Goal: Transaction & Acquisition: Purchase product/service

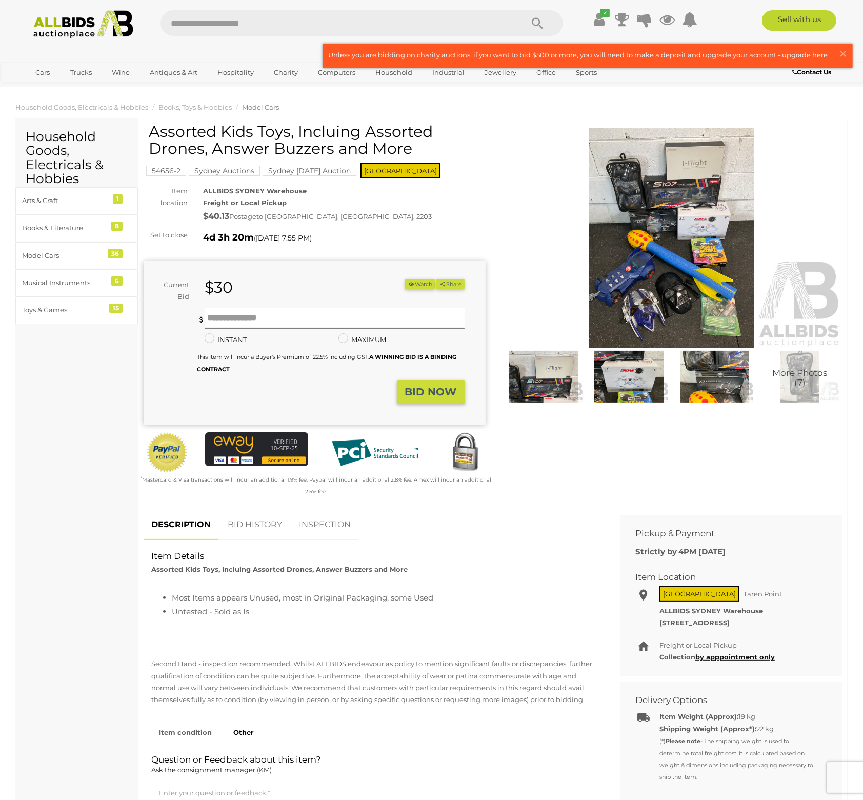
click at [638, 249] on img at bounding box center [672, 238] width 342 height 220
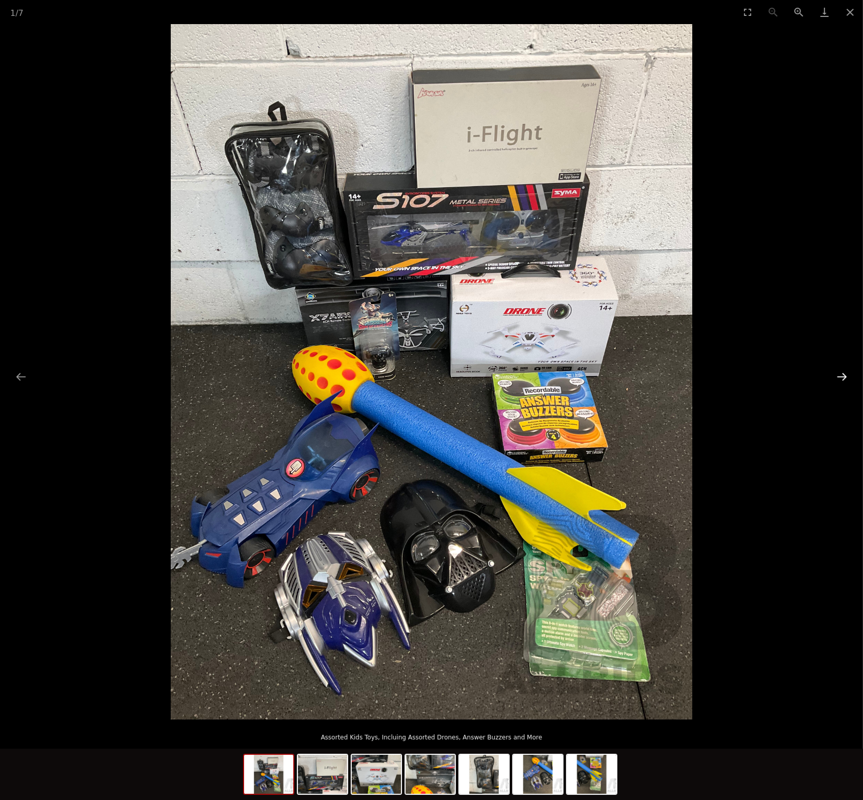
click at [843, 380] on button "Next slide" at bounding box center [842, 377] width 22 height 20
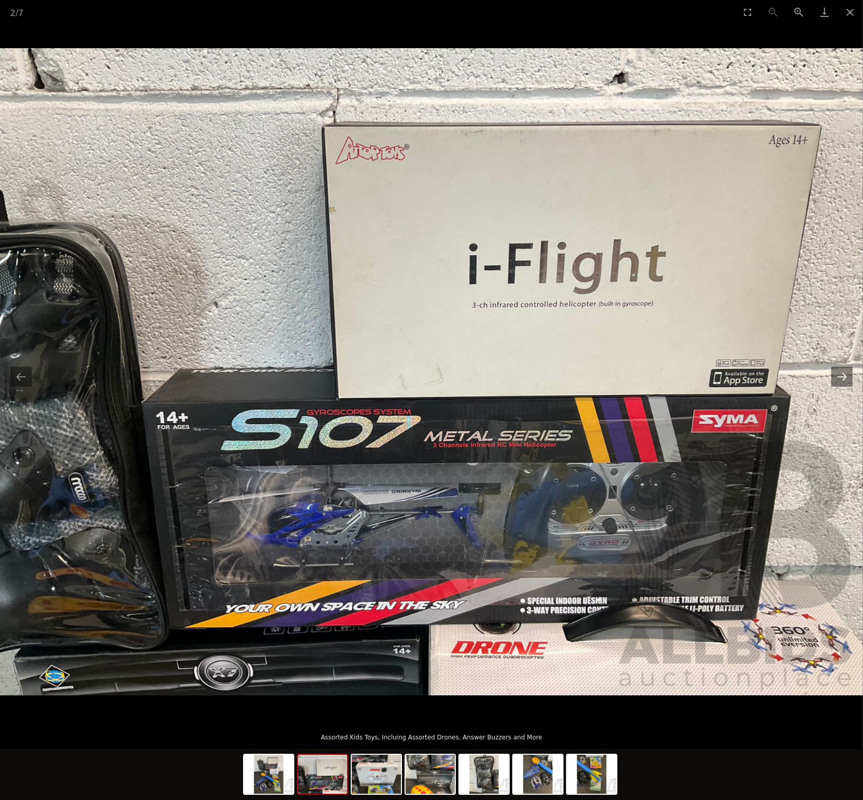
click at [843, 380] on button "Next slide" at bounding box center [842, 377] width 22 height 20
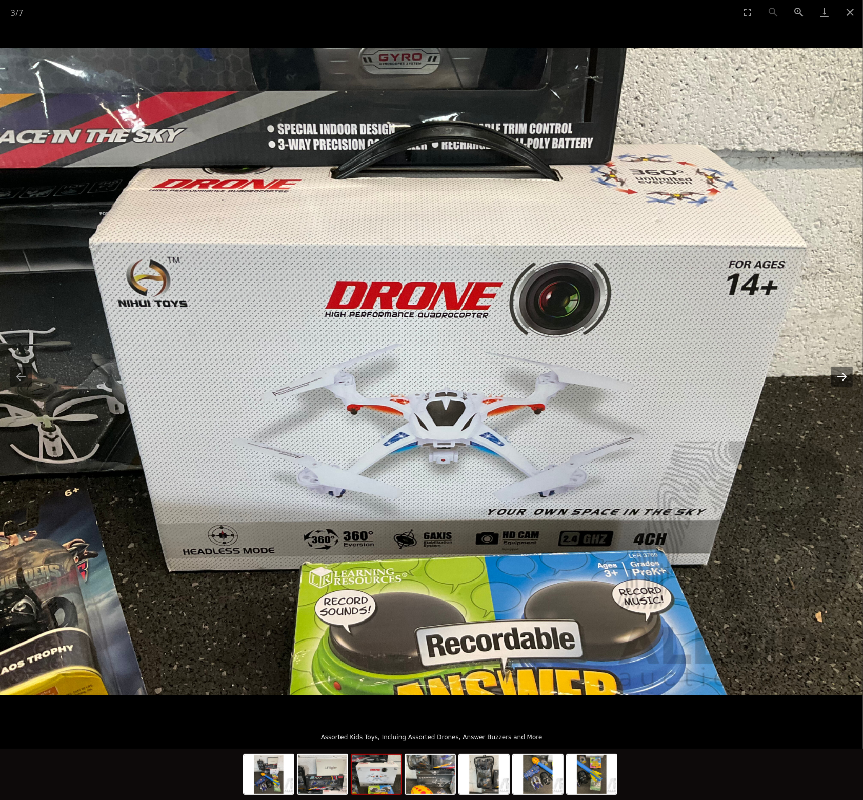
click at [843, 380] on button "Next slide" at bounding box center [842, 377] width 22 height 20
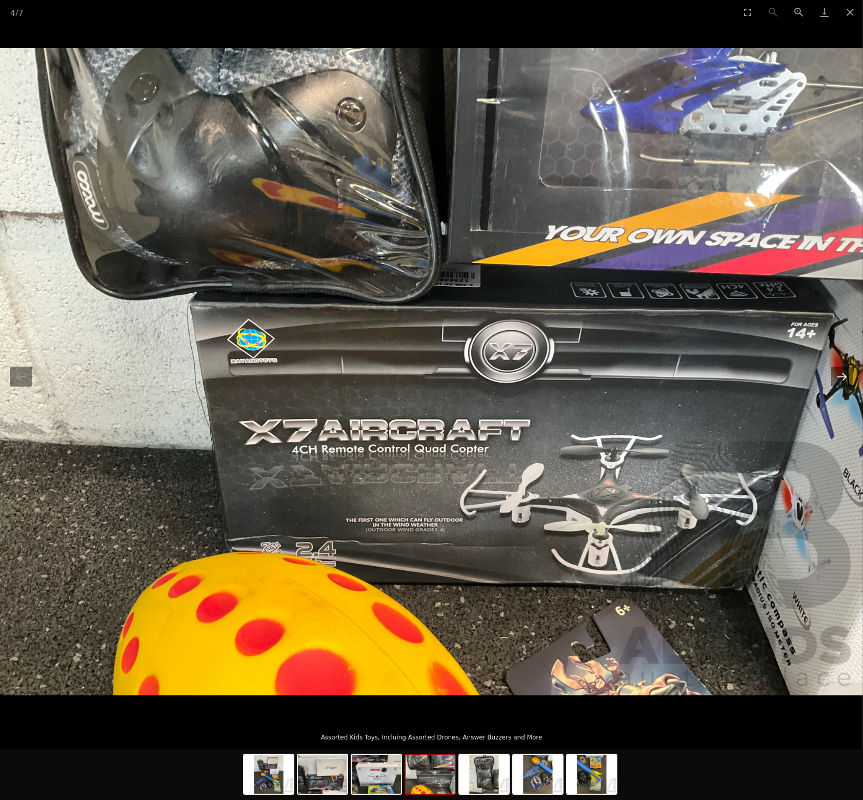
click at [843, 380] on button "Next slide" at bounding box center [842, 377] width 22 height 20
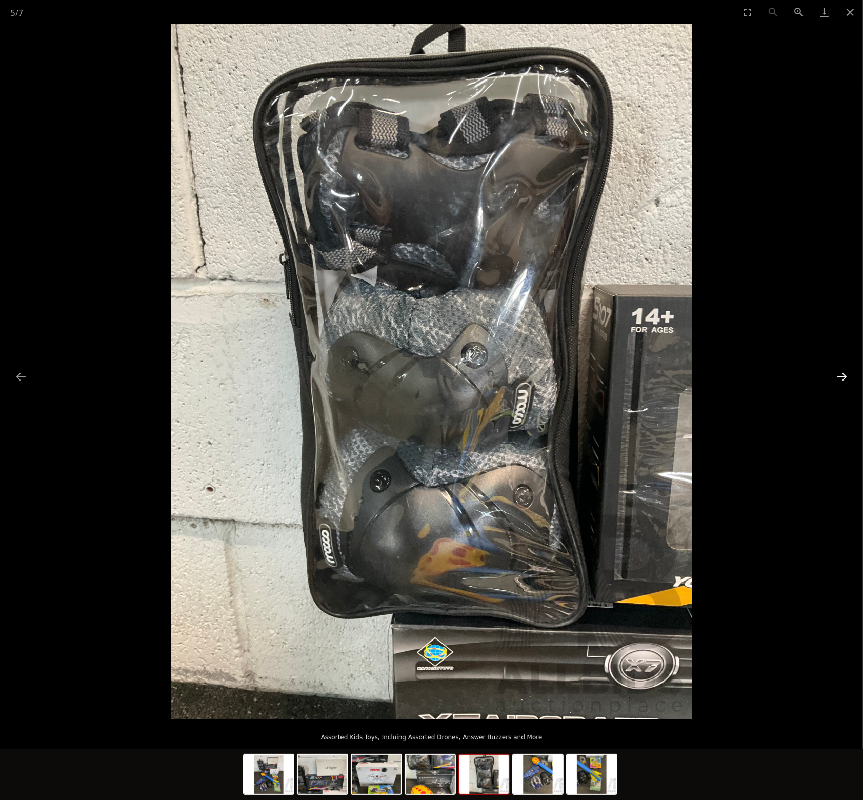
click at [843, 378] on button "Next slide" at bounding box center [842, 377] width 22 height 20
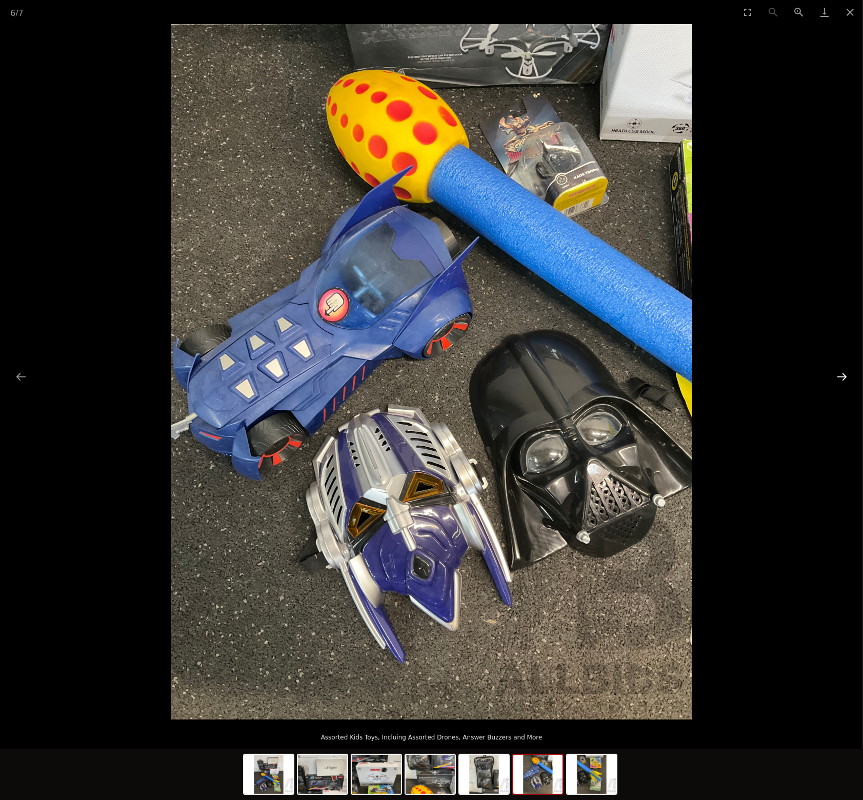
click at [843, 378] on button "Next slide" at bounding box center [842, 377] width 22 height 20
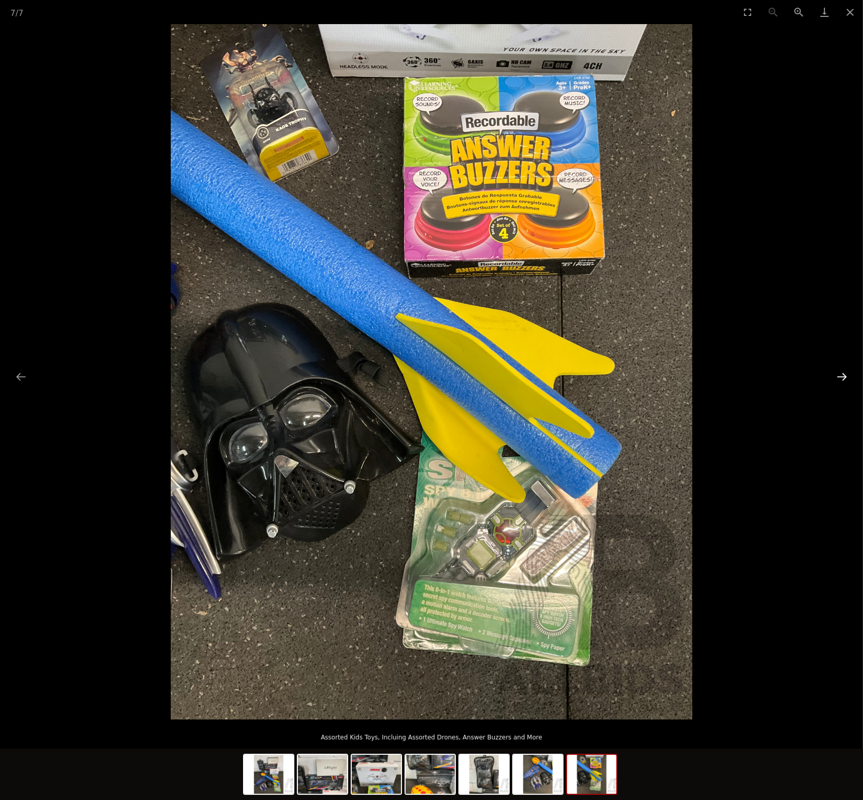
click at [843, 377] on button "Next slide" at bounding box center [842, 377] width 22 height 20
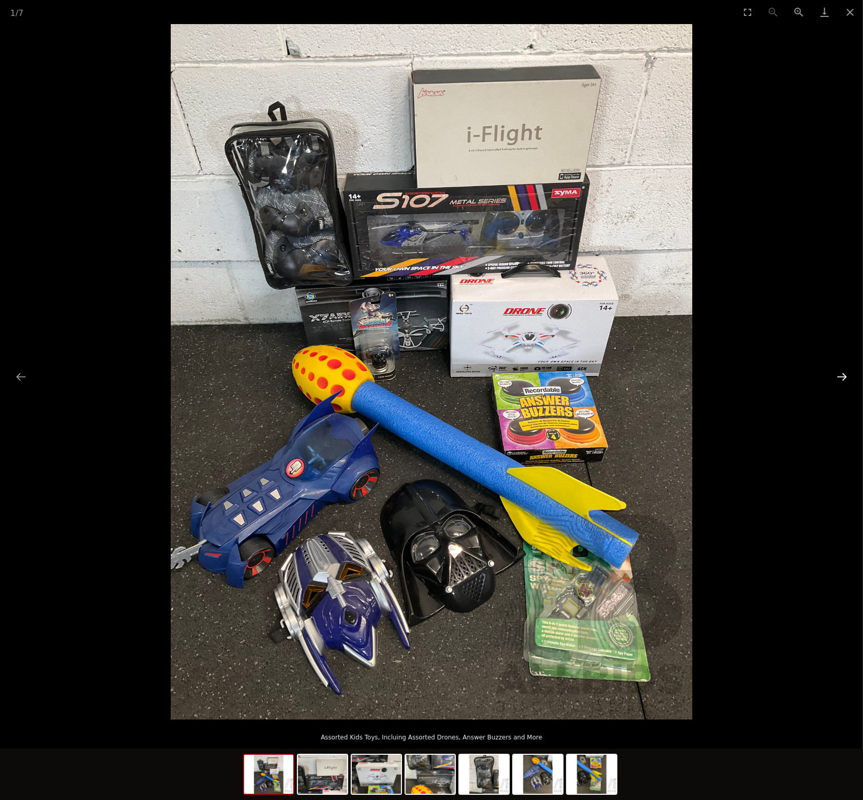
click at [843, 377] on button "Next slide" at bounding box center [842, 377] width 22 height 20
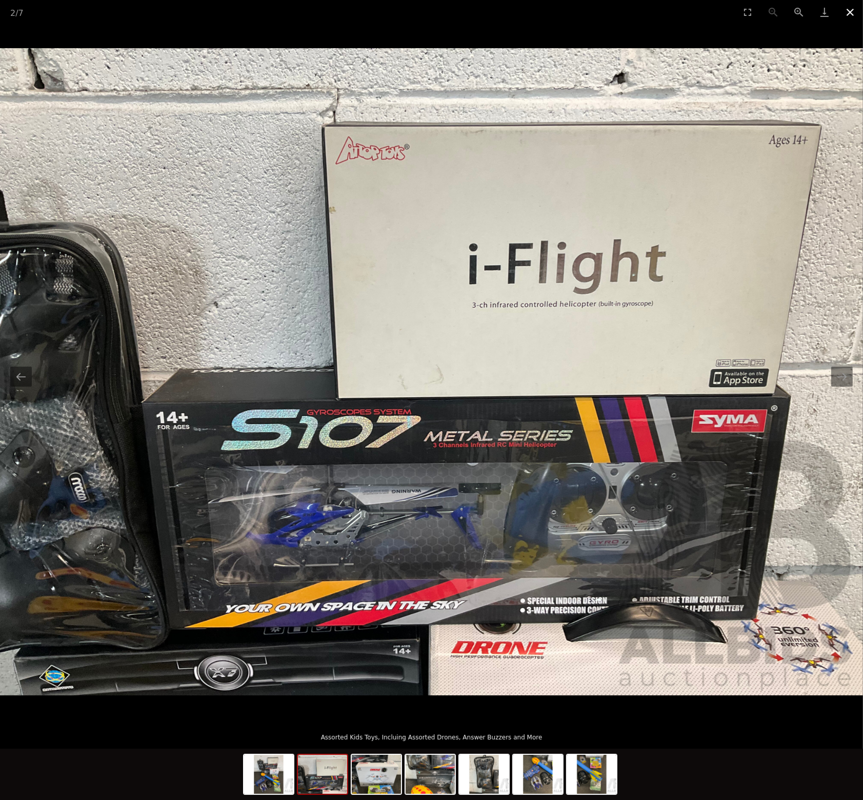
click at [855, 12] on button "Close gallery" at bounding box center [850, 12] width 26 height 24
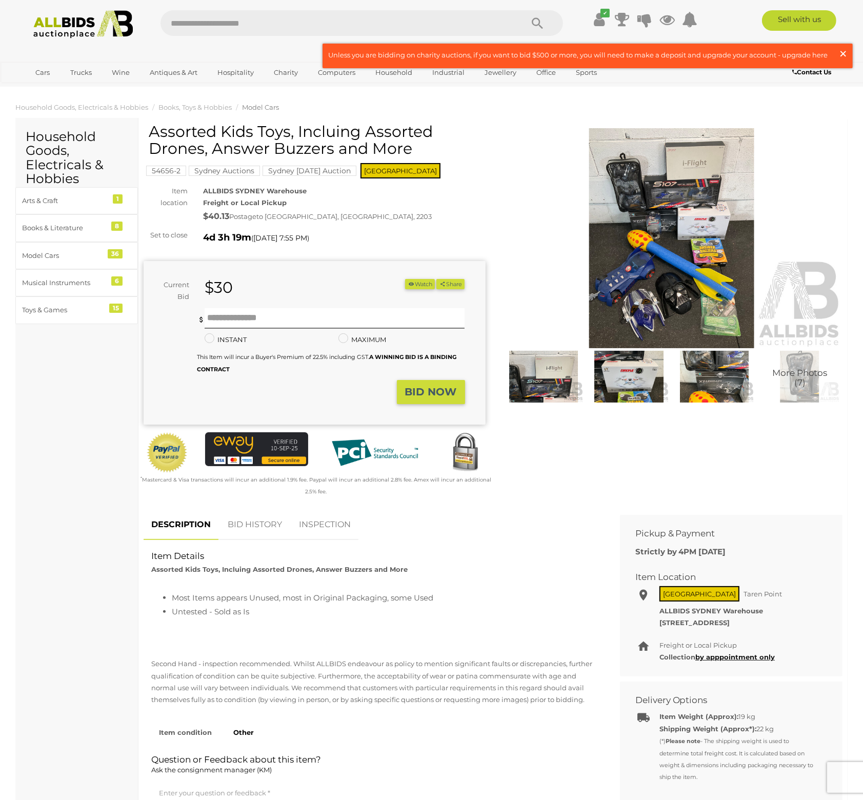
click at [846, 52] on span "×" at bounding box center [842, 54] width 9 height 20
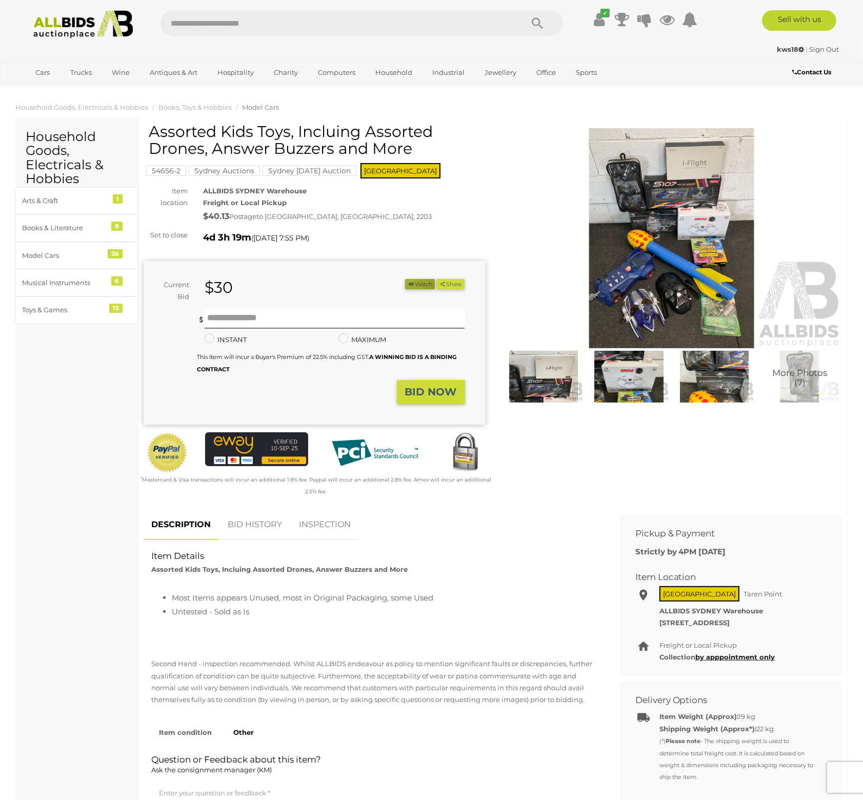
click at [408, 283] on icon "button" at bounding box center [411, 284] width 7 height 6
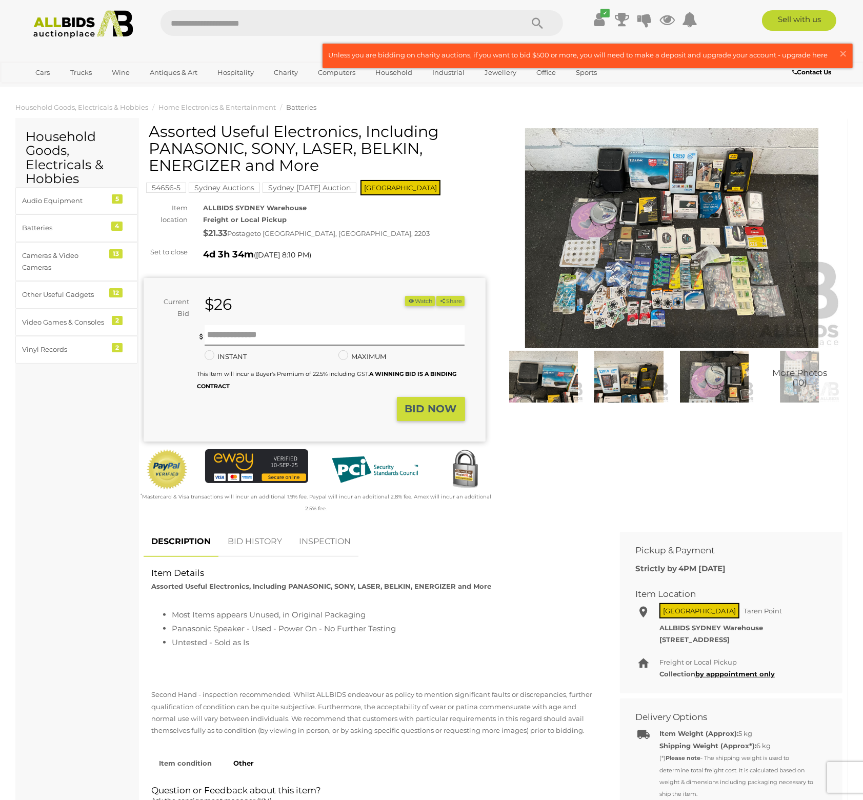
click at [624, 218] on img at bounding box center [672, 238] width 342 height 220
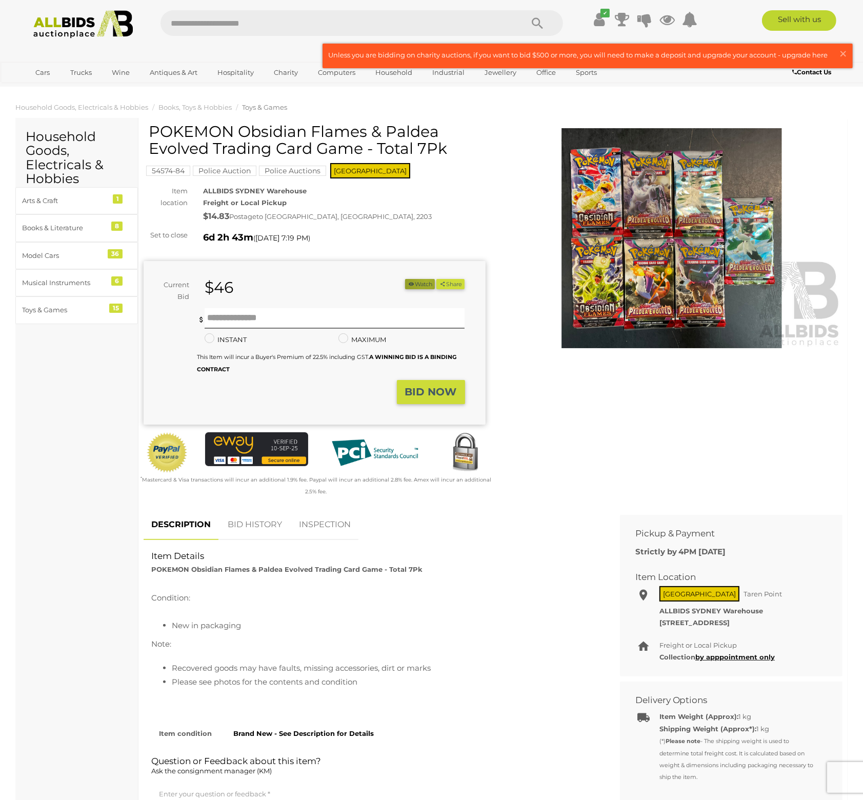
click at [421, 281] on button "Watch" at bounding box center [420, 284] width 30 height 11
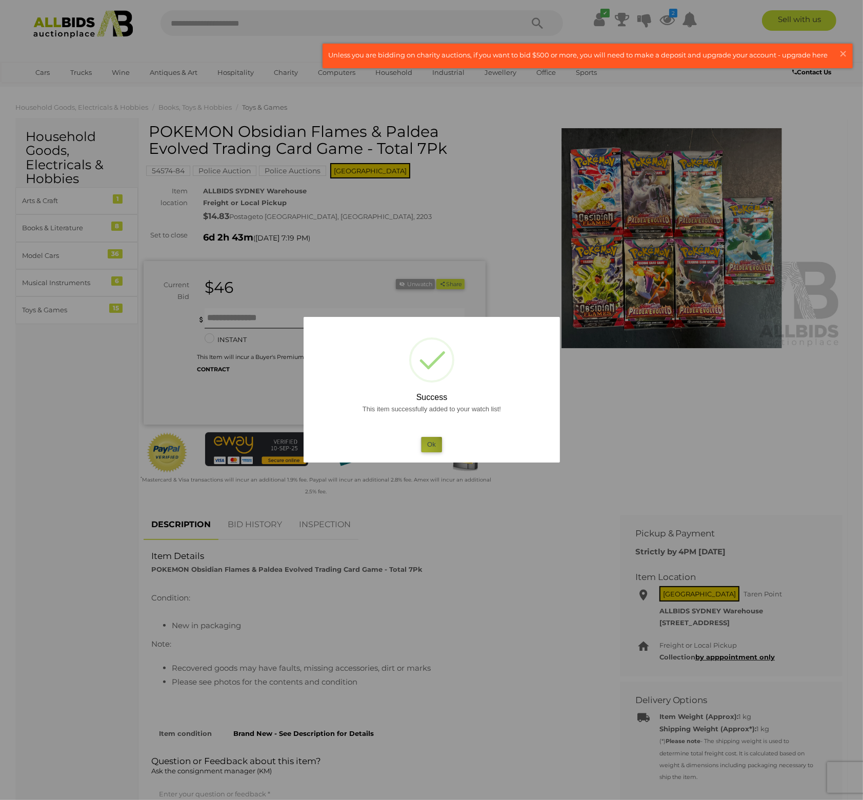
click at [424, 451] on button "Ok" at bounding box center [431, 444] width 21 height 15
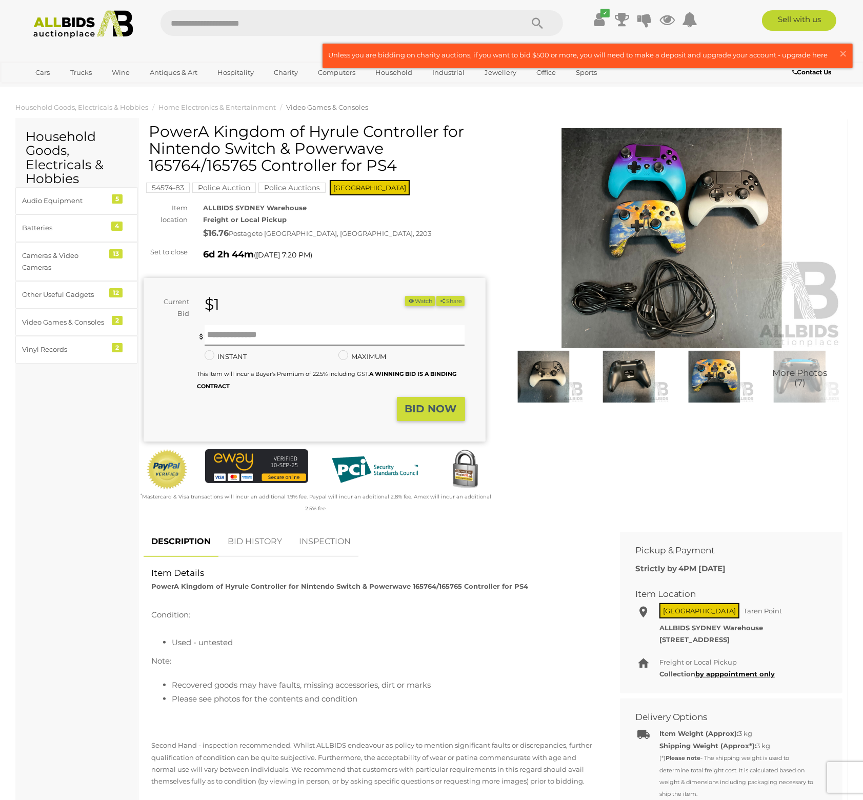
click at [415, 299] on button "Watch" at bounding box center [420, 301] width 30 height 11
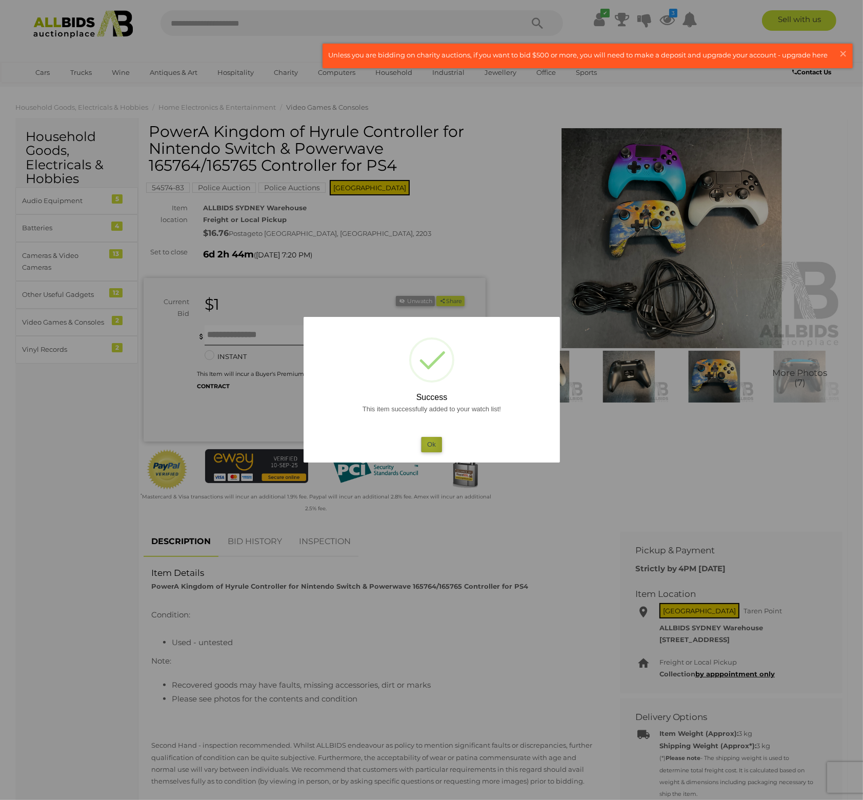
click at [429, 442] on button "Ok" at bounding box center [431, 444] width 21 height 15
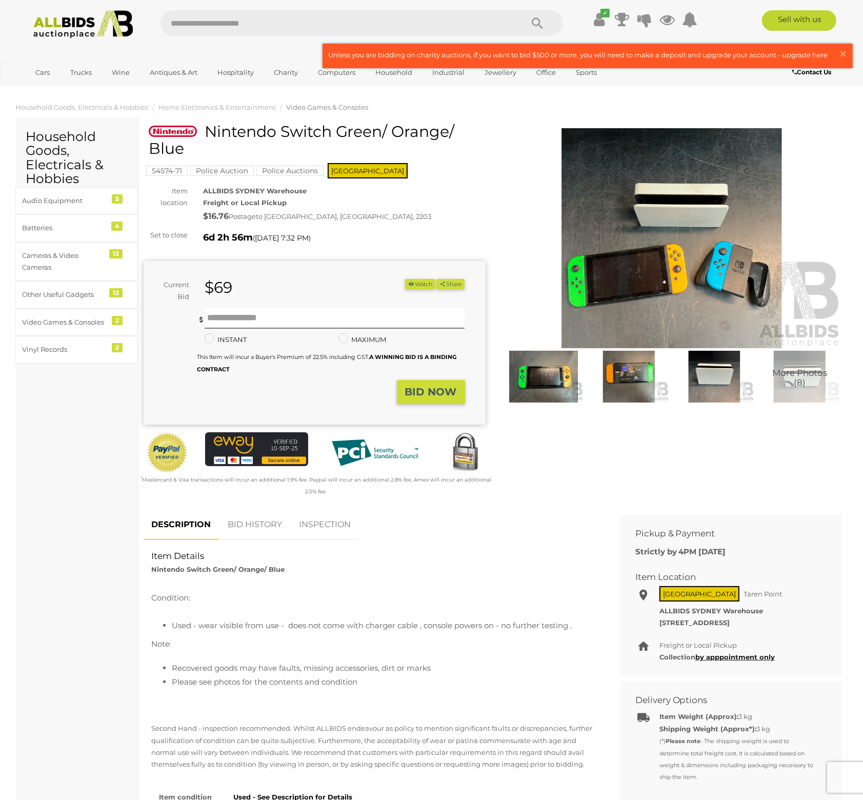
click at [666, 262] on img at bounding box center [672, 238] width 342 height 220
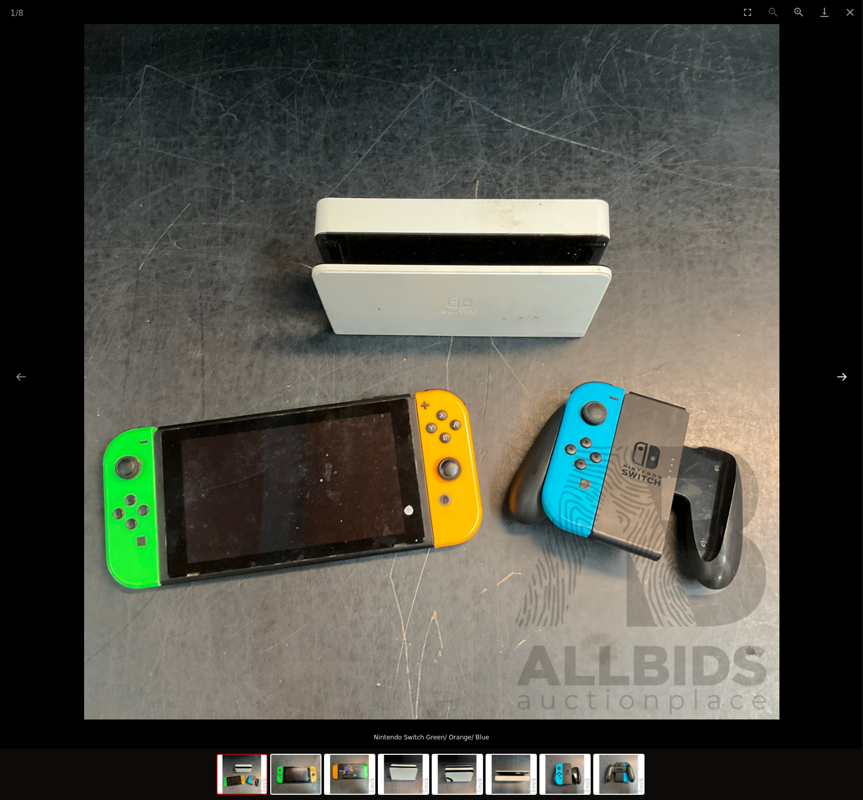
click at [848, 379] on button "Next slide" at bounding box center [842, 377] width 22 height 20
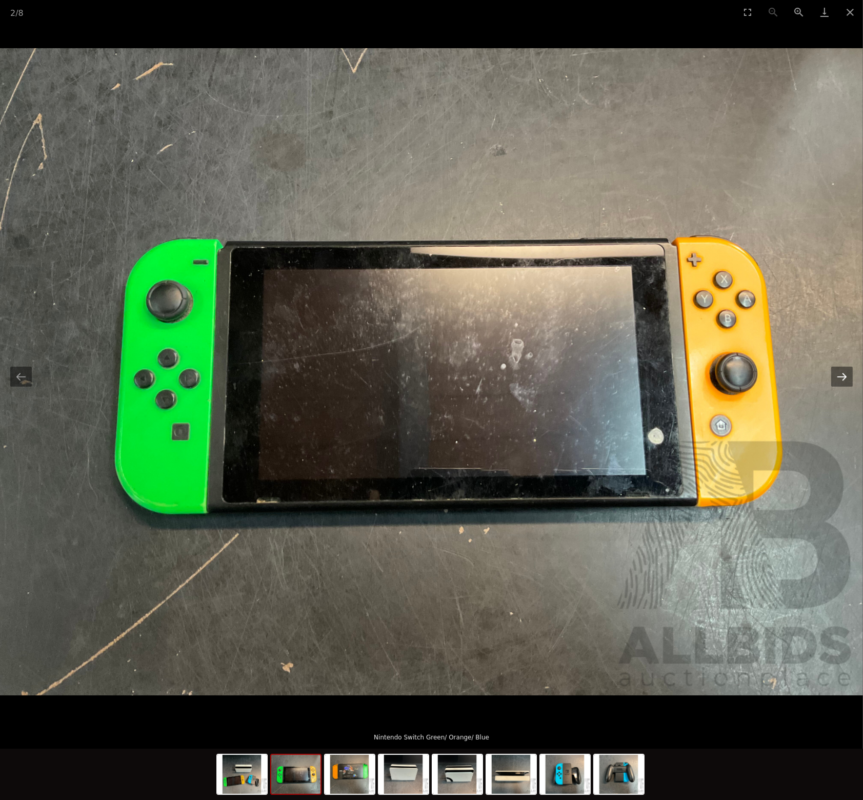
click at [845, 379] on button "Next slide" at bounding box center [842, 377] width 22 height 20
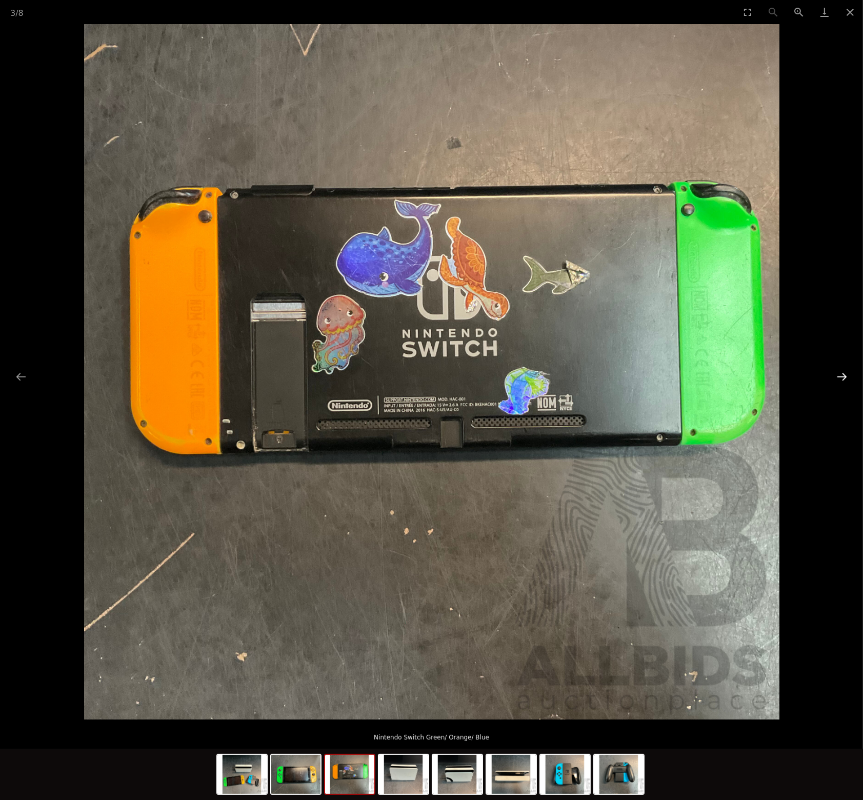
click at [845, 379] on button "Next slide" at bounding box center [842, 377] width 22 height 20
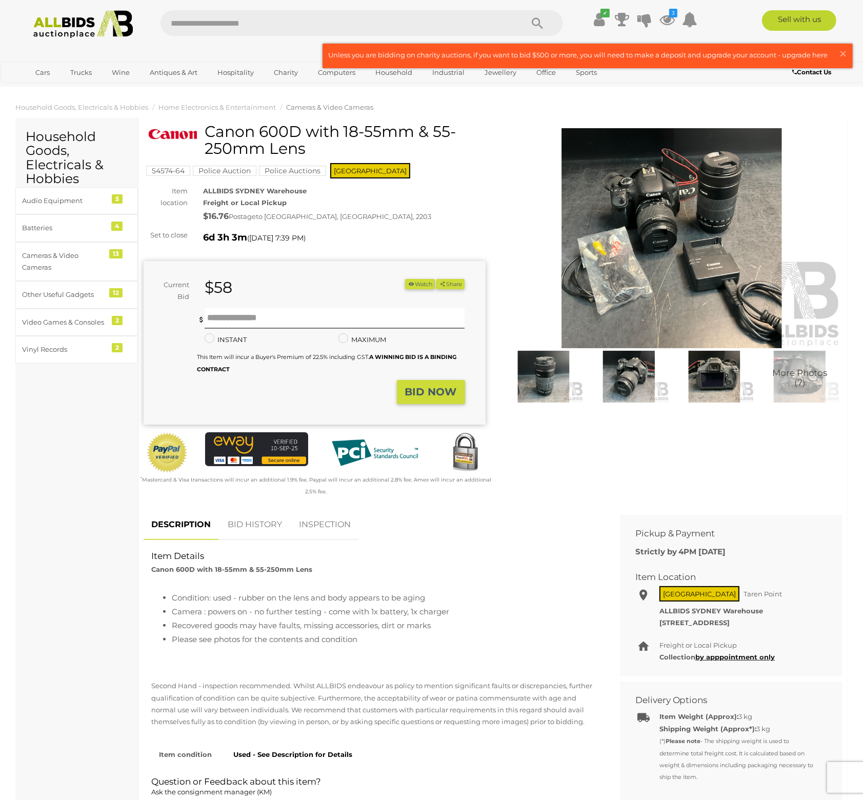
click at [701, 229] on img at bounding box center [672, 238] width 342 height 220
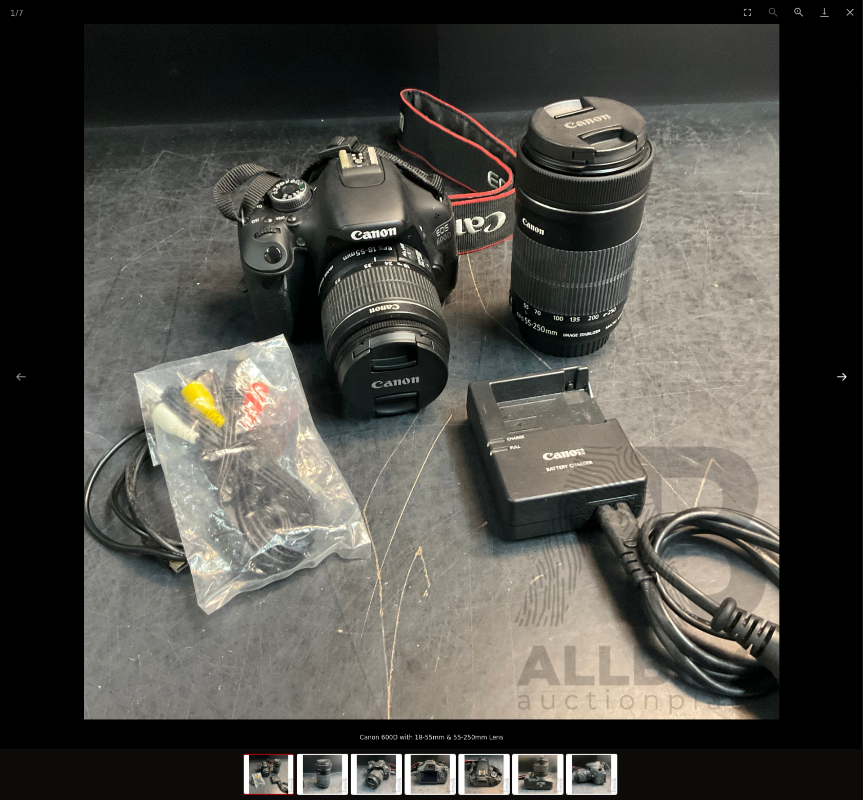
click at [845, 375] on button "Next slide" at bounding box center [842, 377] width 22 height 20
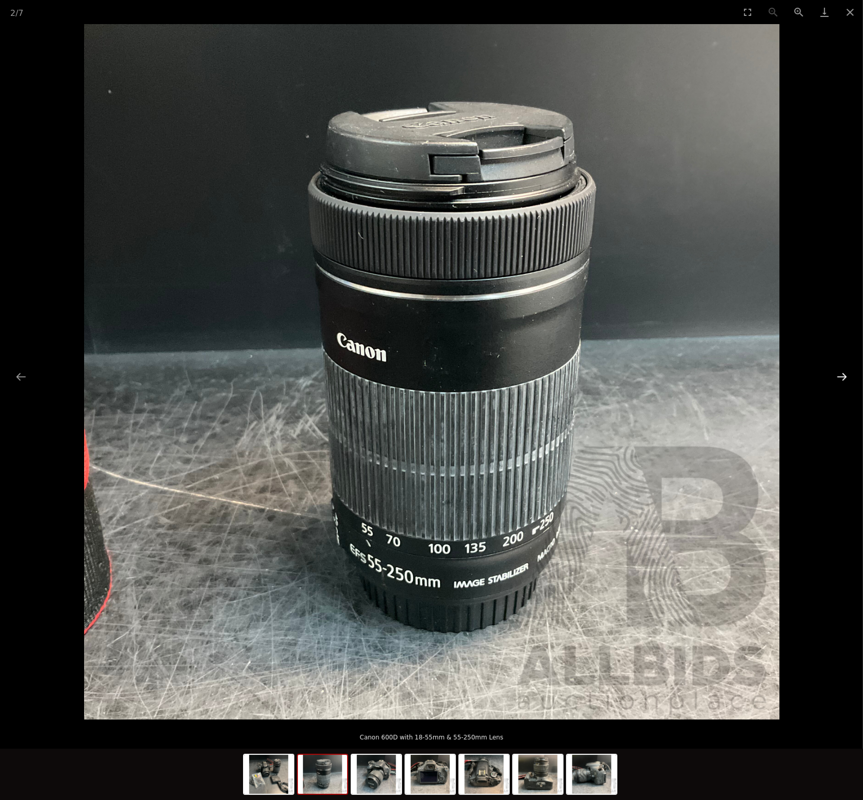
click at [845, 375] on button "Next slide" at bounding box center [842, 377] width 22 height 20
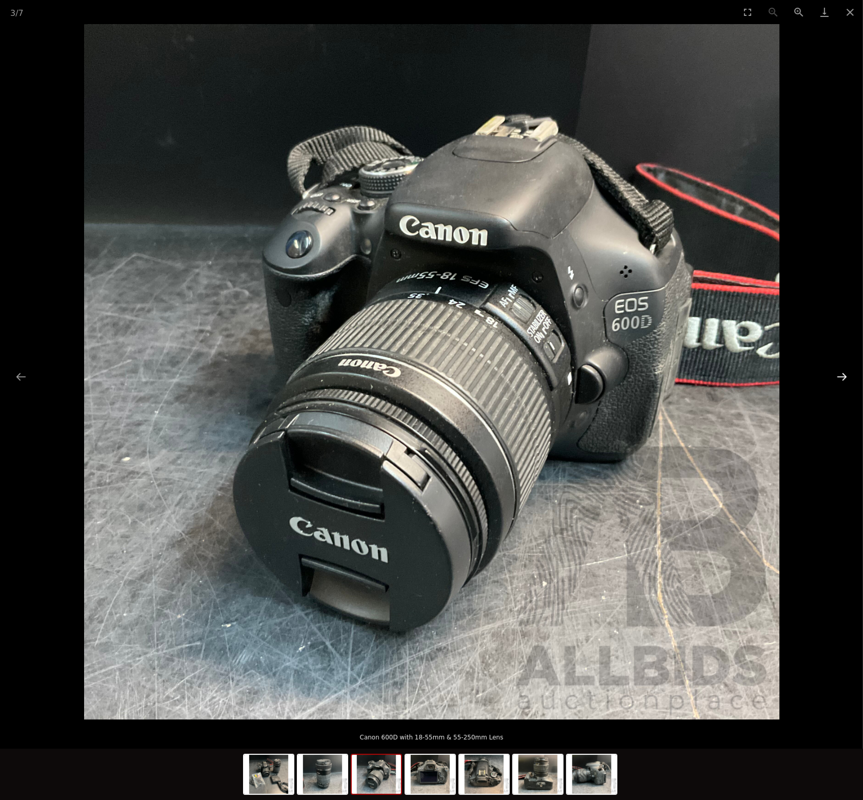
click at [845, 375] on button "Next slide" at bounding box center [842, 377] width 22 height 20
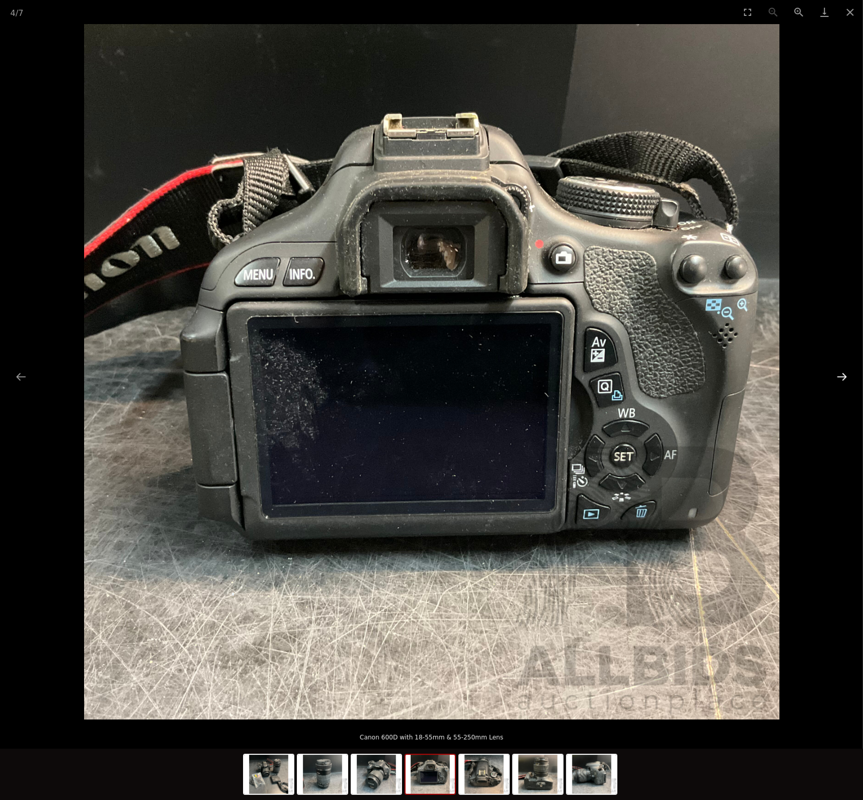
click at [845, 375] on button "Next slide" at bounding box center [842, 377] width 22 height 20
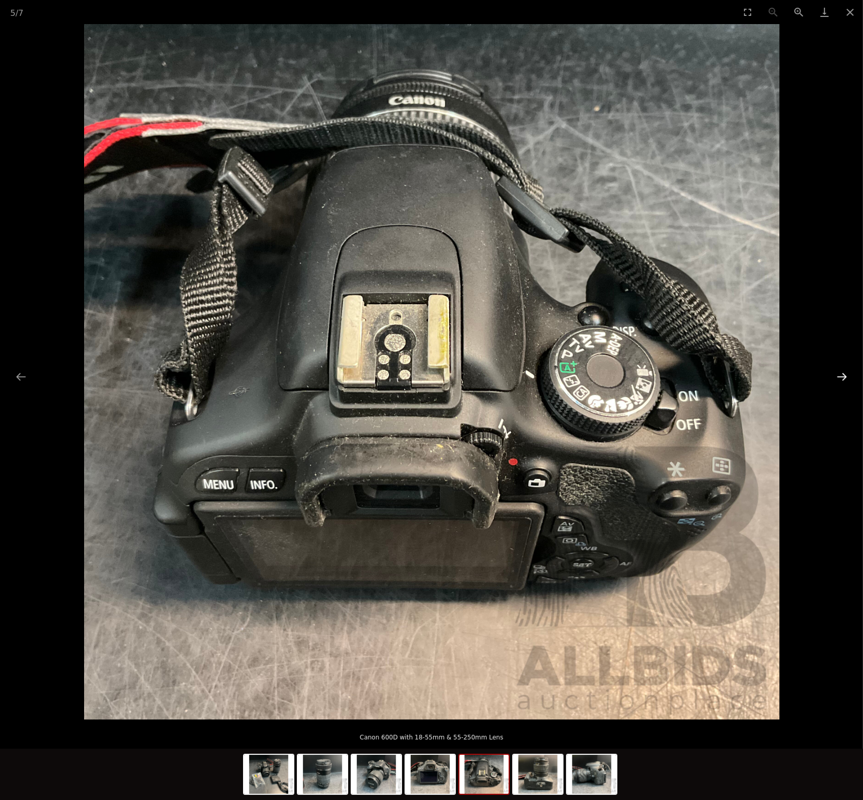
click at [845, 375] on button "Next slide" at bounding box center [842, 377] width 22 height 20
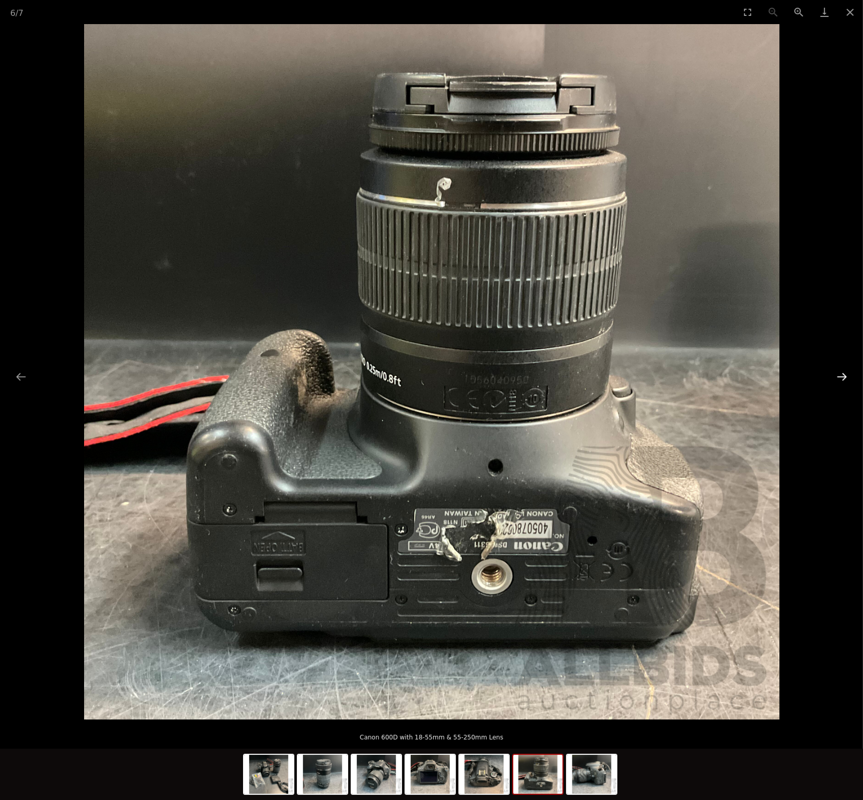
click at [845, 375] on button "Next slide" at bounding box center [842, 377] width 22 height 20
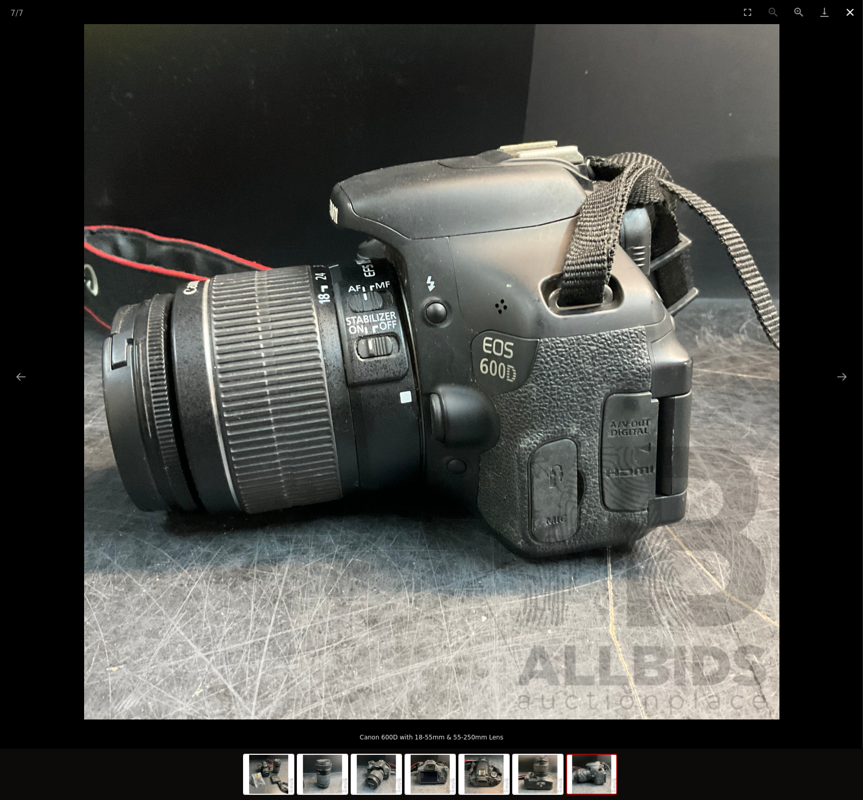
click at [845, 14] on button "Close gallery" at bounding box center [850, 12] width 26 height 24
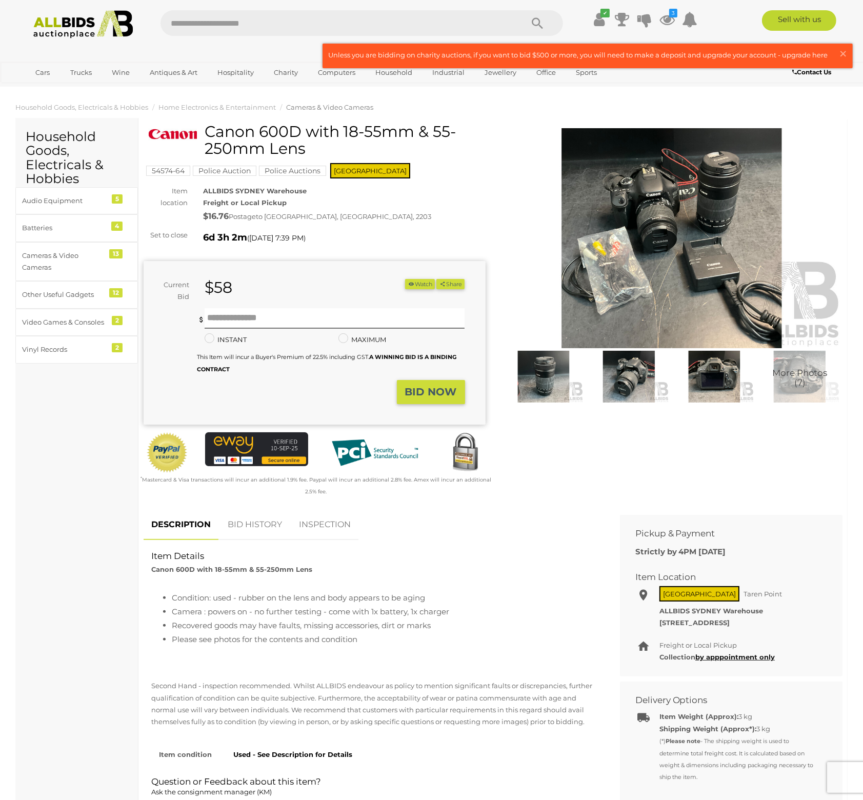
click at [422, 283] on button "Watch" at bounding box center [420, 284] width 30 height 11
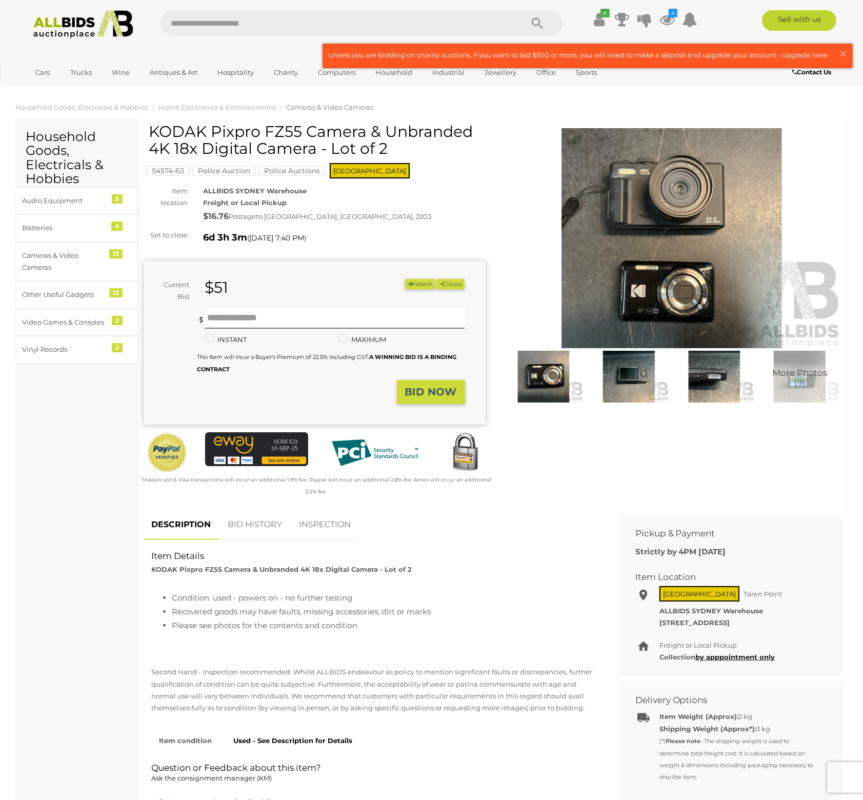
click at [417, 288] on button "Watch" at bounding box center [420, 284] width 30 height 11
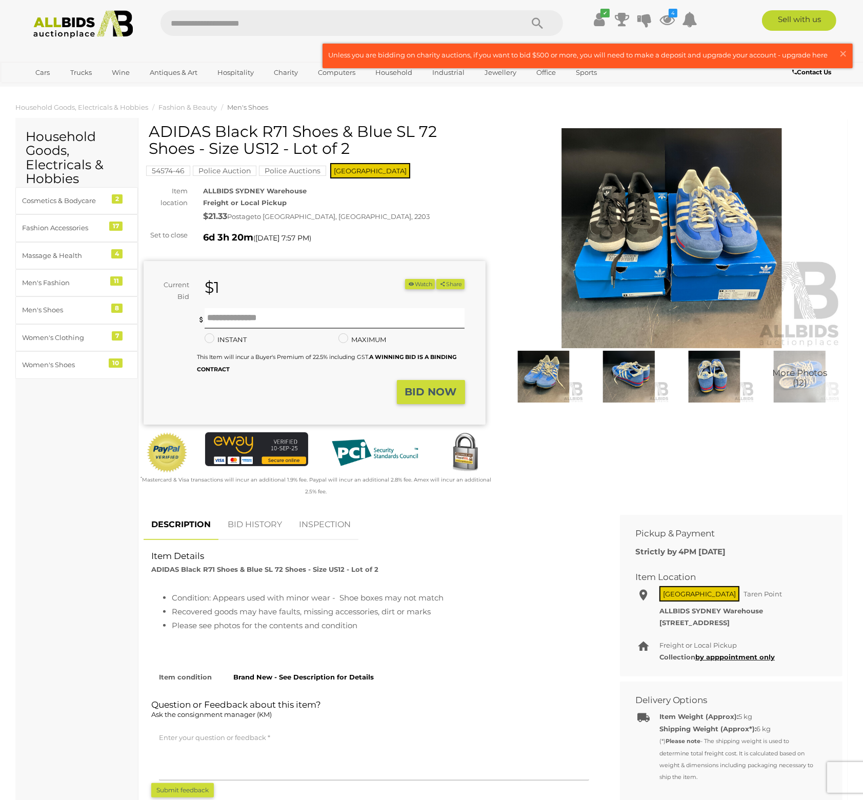
click at [422, 282] on button "Watch" at bounding box center [420, 284] width 30 height 11
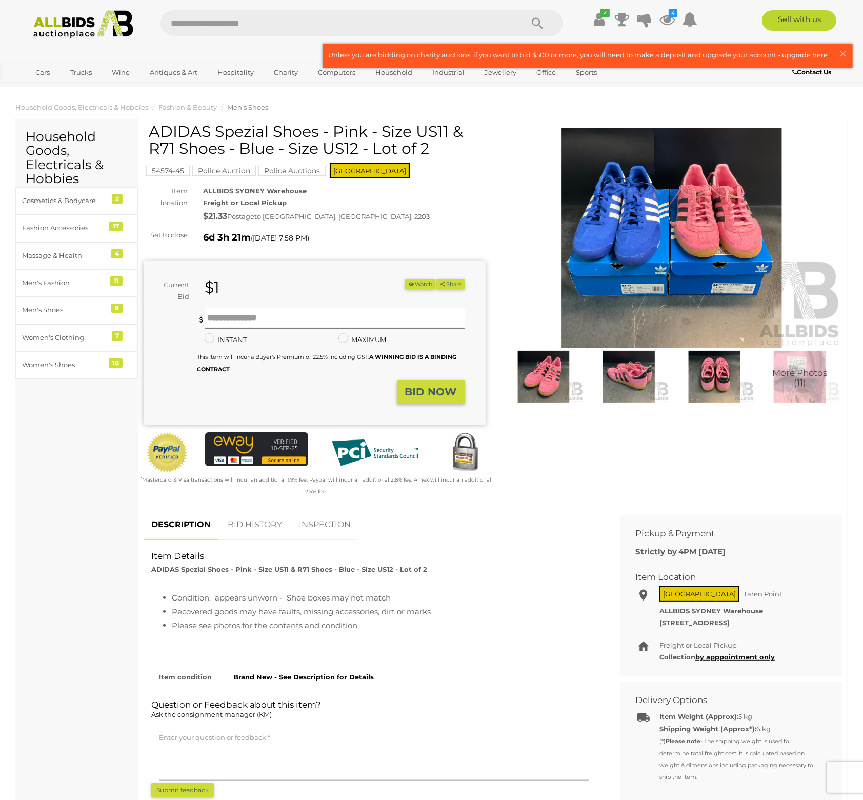
click at [418, 283] on button "Watch" at bounding box center [420, 284] width 30 height 11
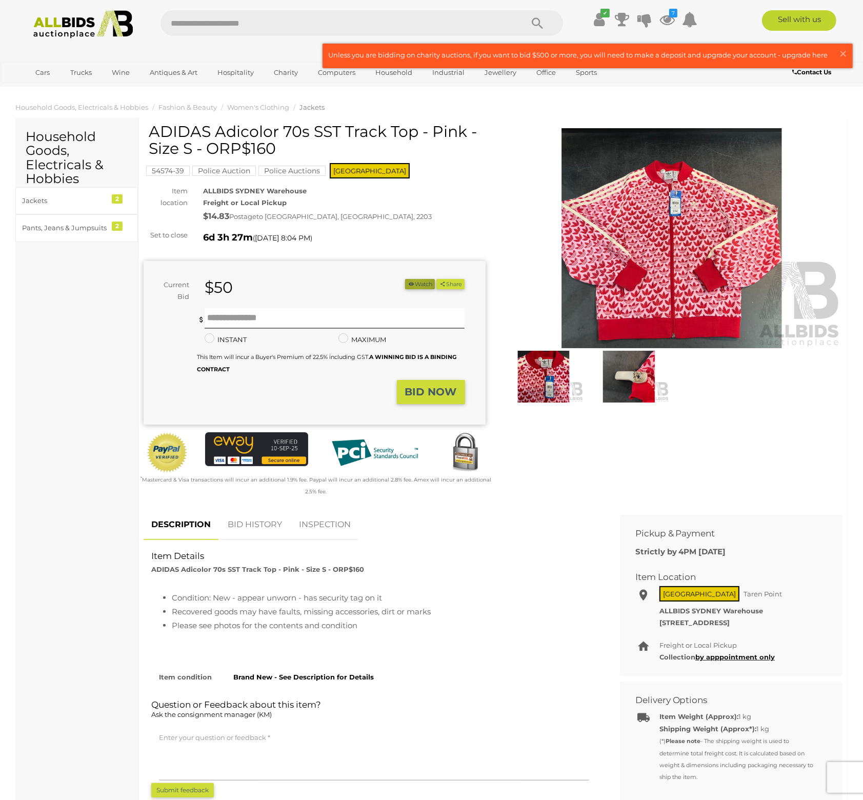
click at [412, 282] on button "Watch" at bounding box center [420, 284] width 30 height 11
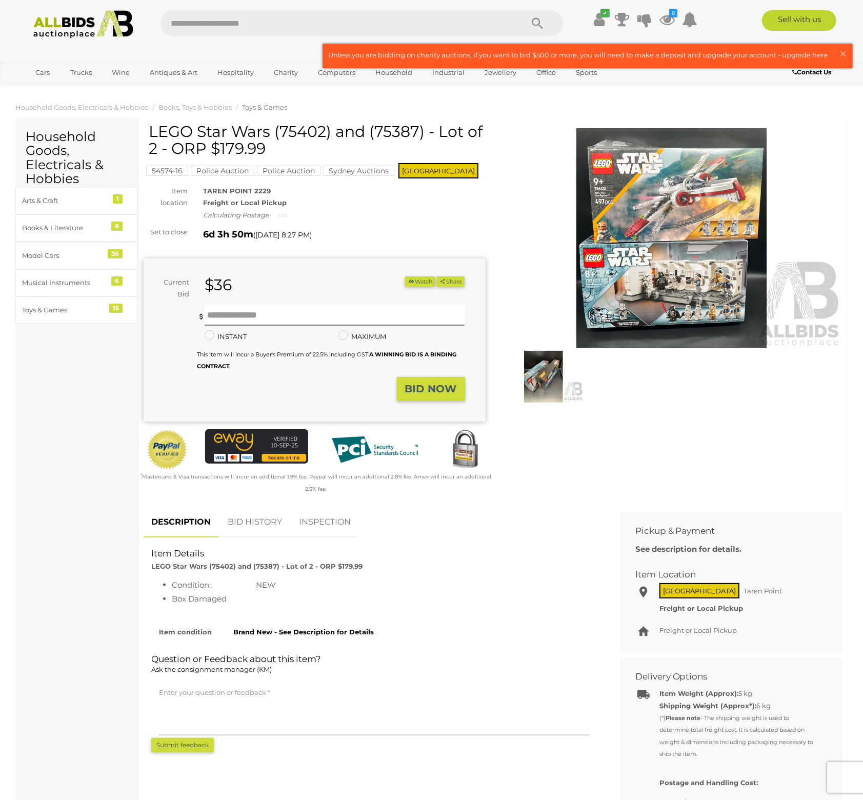
click at [415, 282] on button "Watch" at bounding box center [420, 281] width 30 height 11
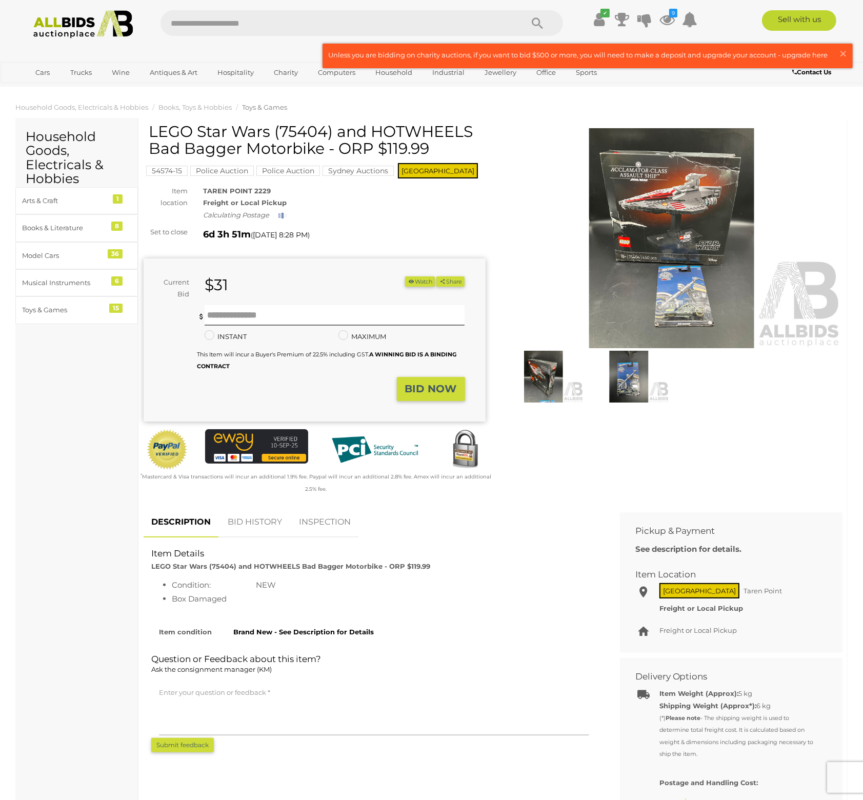
click at [418, 282] on button "Watch" at bounding box center [420, 281] width 30 height 11
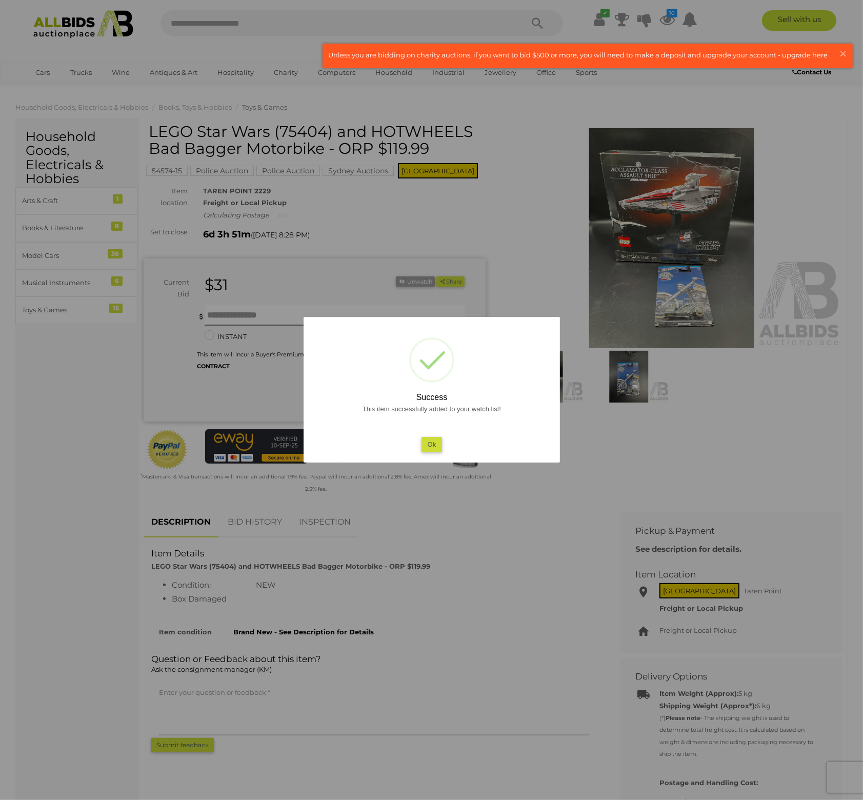
click at [497, 179] on div at bounding box center [431, 400] width 863 height 800
